Goal: Task Accomplishment & Management: Manage account settings

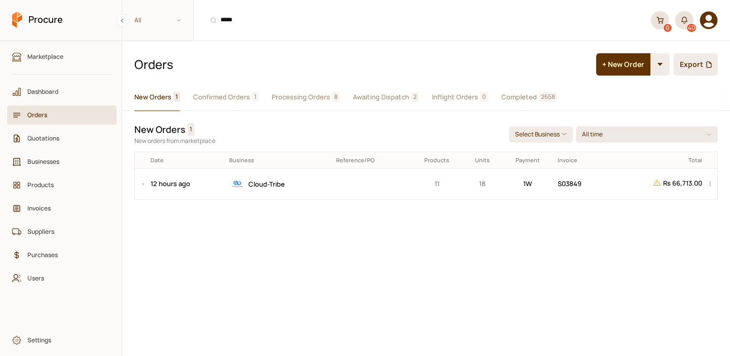
click at [243, 97] on span "Confirmed Orders" at bounding box center [221, 97] width 57 height 11
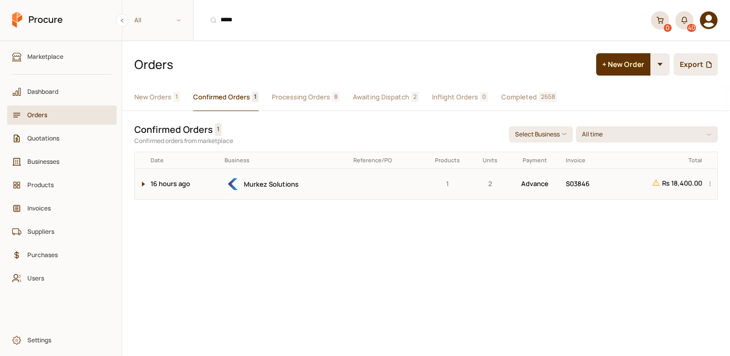
click at [144, 179] on button at bounding box center [141, 184] width 12 height 30
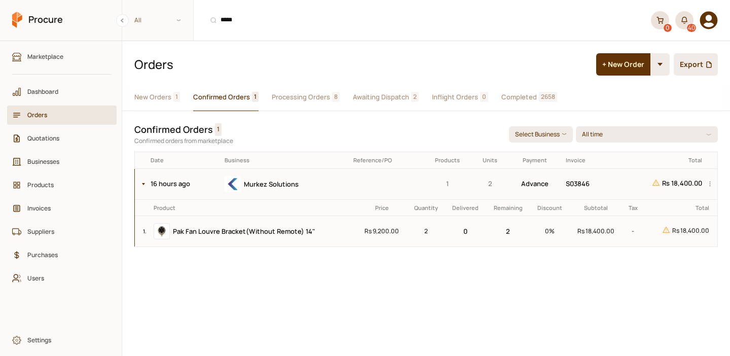
click at [338, 186] on div "Murkez Solutions" at bounding box center [286, 184] width 122 height 16
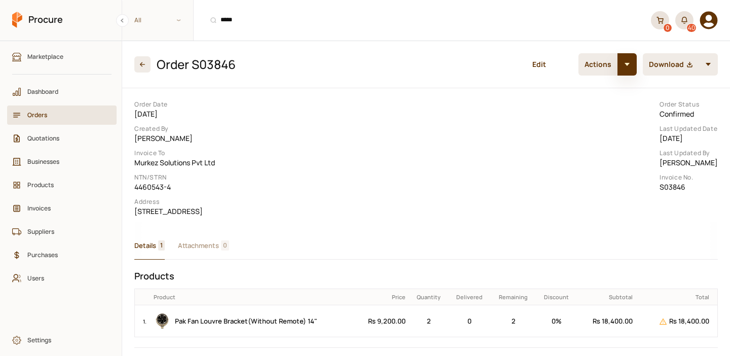
click at [633, 65] on button "button" at bounding box center [626, 64] width 19 height 22
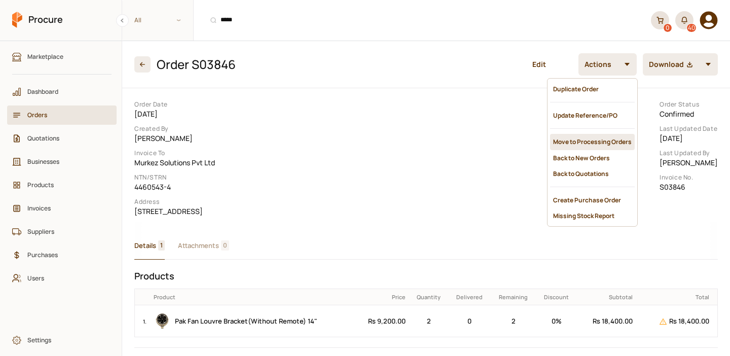
click at [587, 134] on div "Move to Processing Orders" at bounding box center [592, 142] width 85 height 16
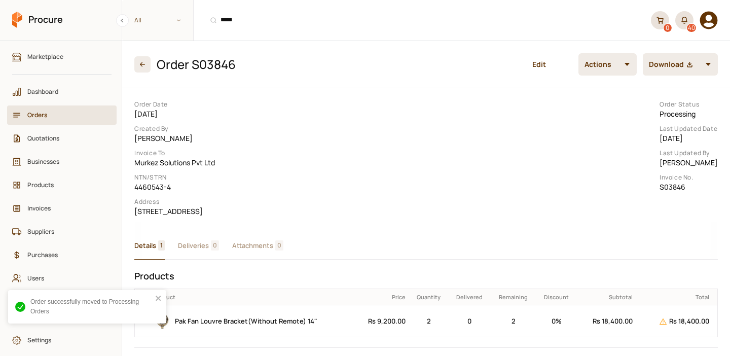
click at [204, 251] on span "Deliveries" at bounding box center [193, 245] width 31 height 11
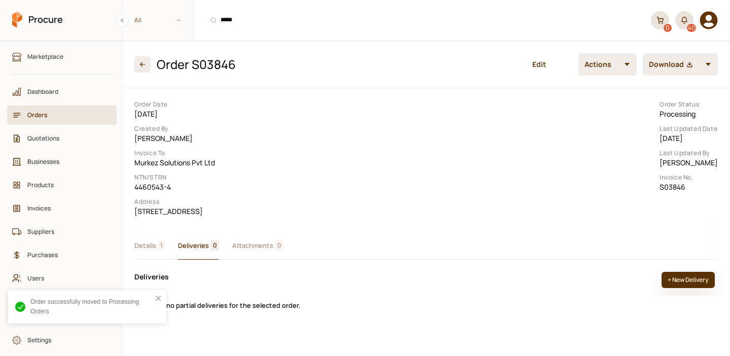
click at [688, 288] on button "+ New Delivery" at bounding box center [688, 280] width 53 height 16
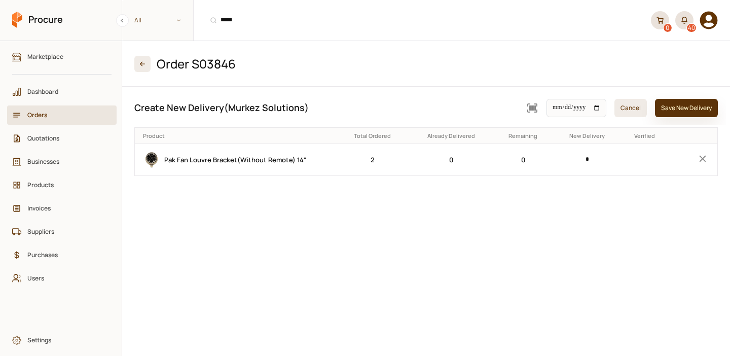
click at [685, 103] on button "Save New Delivery" at bounding box center [686, 108] width 63 height 18
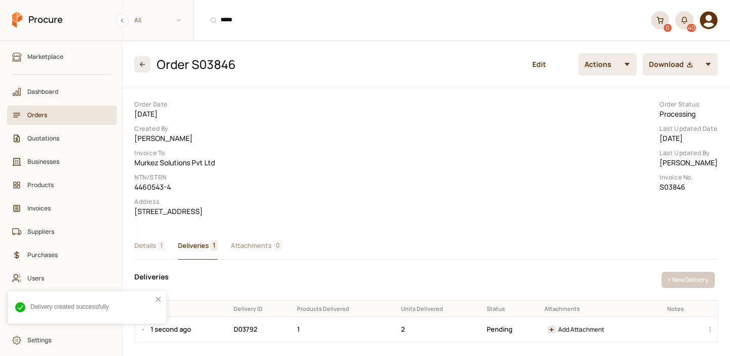
scroll to position [62, 0]
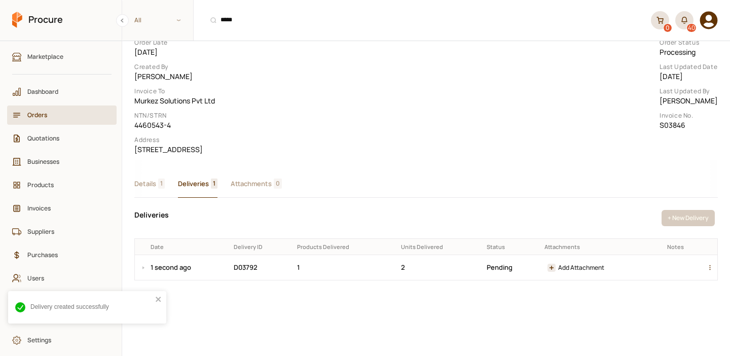
click at [710, 280] on div "button" at bounding box center [712, 267] width 12 height 25
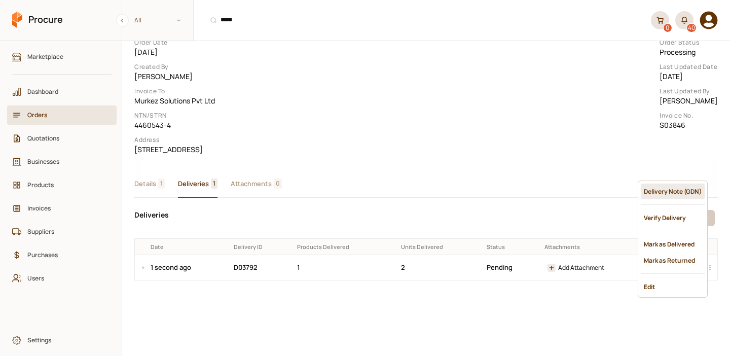
click at [657, 189] on div "Delivery Note (GDN)" at bounding box center [673, 192] width 64 height 16
